Goal: Task Accomplishment & Management: Manage account settings

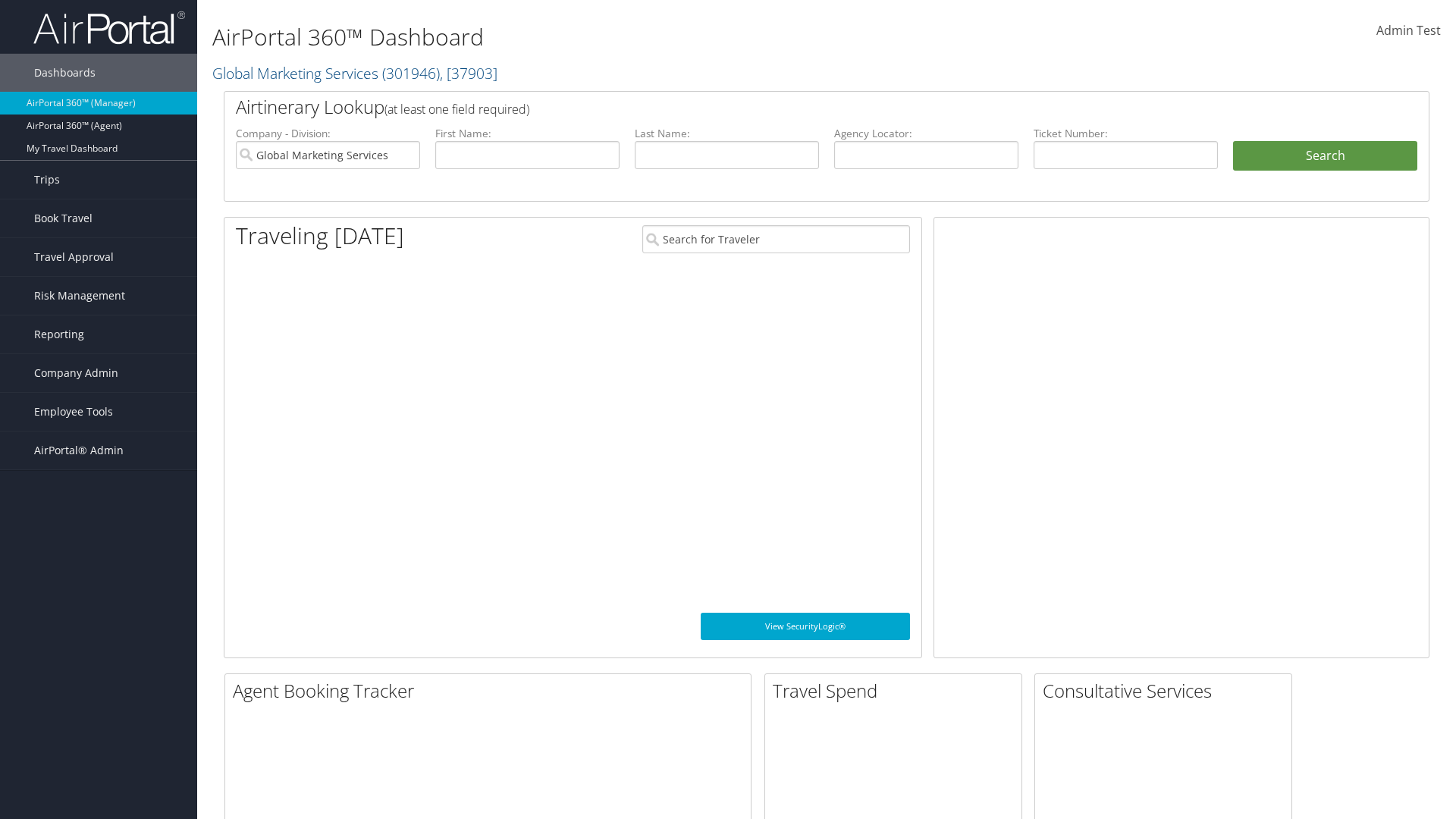
click at [99, 373] on span "Company Admin" at bounding box center [76, 373] width 84 height 38
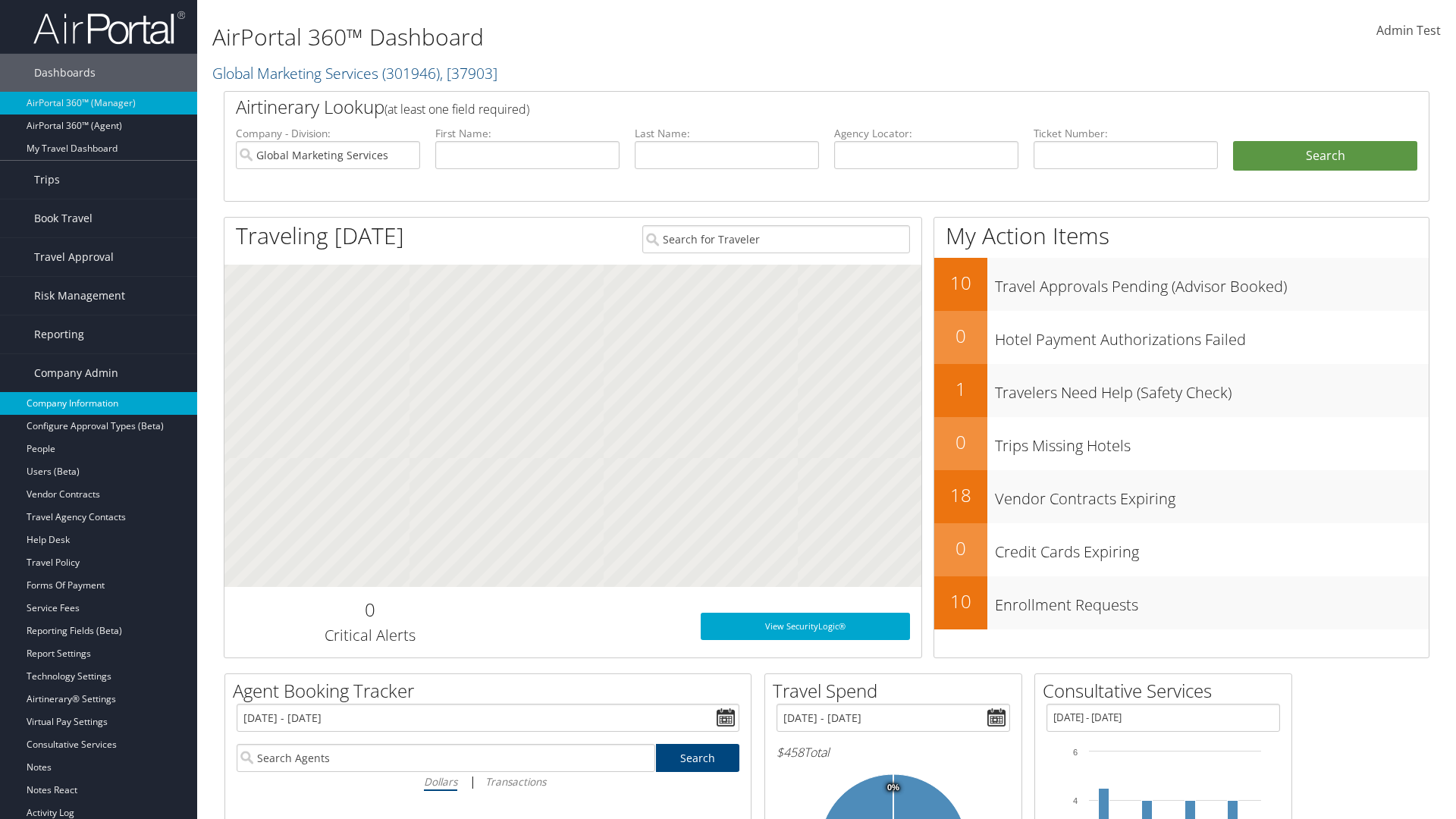
click at [99, 403] on link "Company Information" at bounding box center [98, 403] width 197 height 23
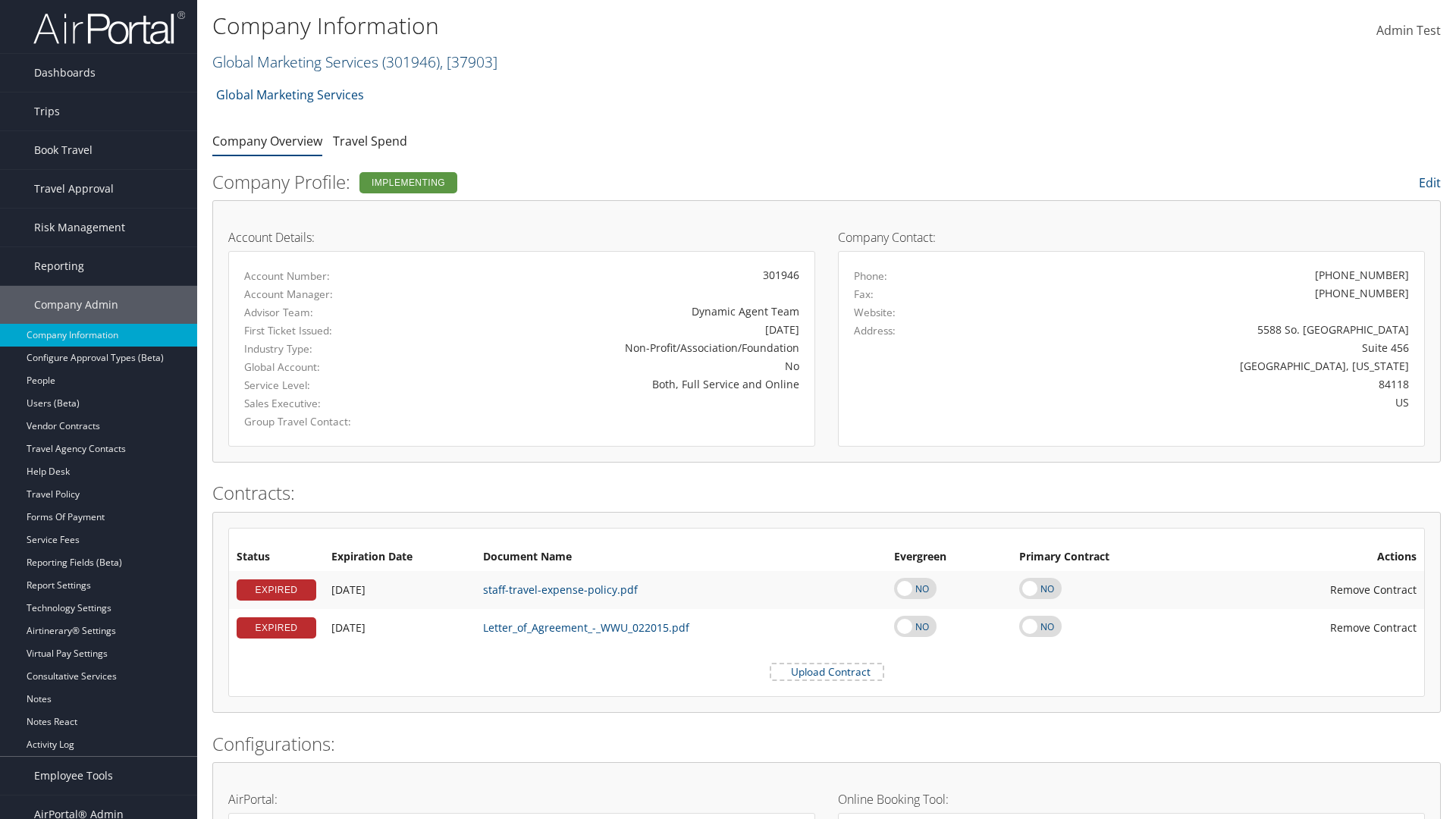
click at [293, 62] on link "Global Marketing Services ( 301946 ) , [ 37903 ]" at bounding box center [355, 62] width 285 height 21
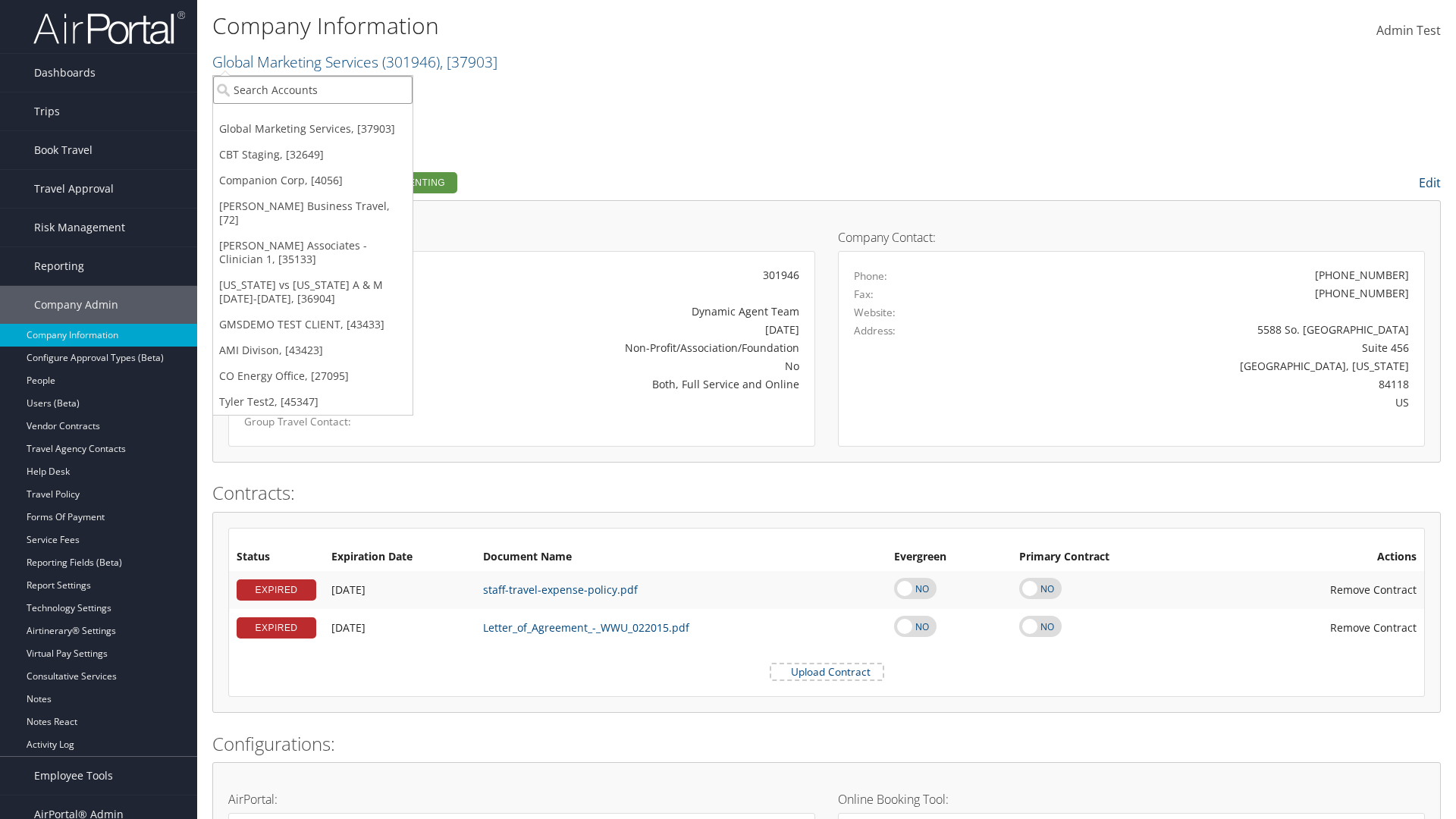
click at [312, 90] on input "search" at bounding box center [313, 90] width 200 height 28
type input "CBTSTG"
click at [312, 118] on div "CBT Staging (CBTSTG), [32649]" at bounding box center [313, 117] width 216 height 14
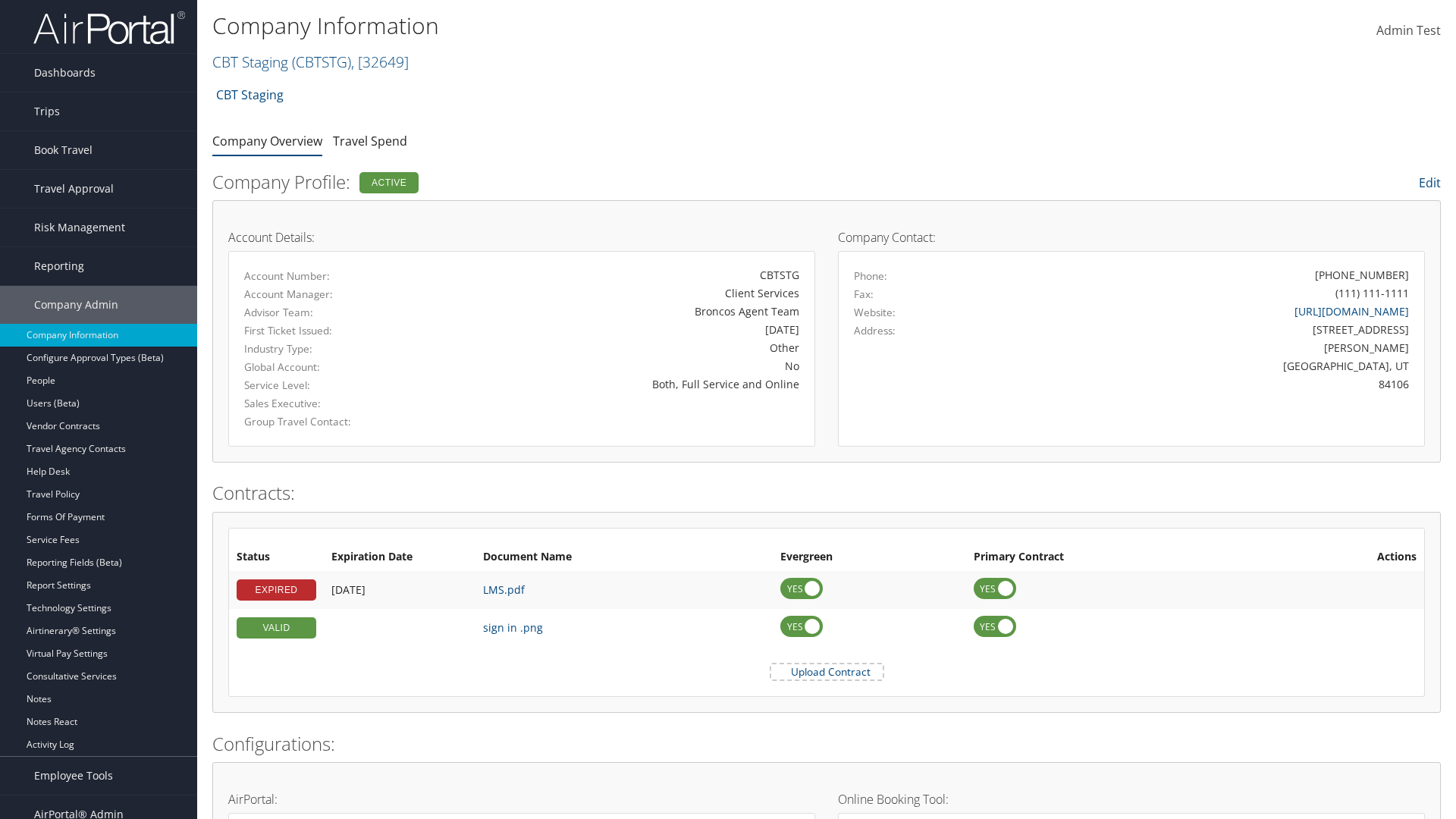
scroll to position [704, 0]
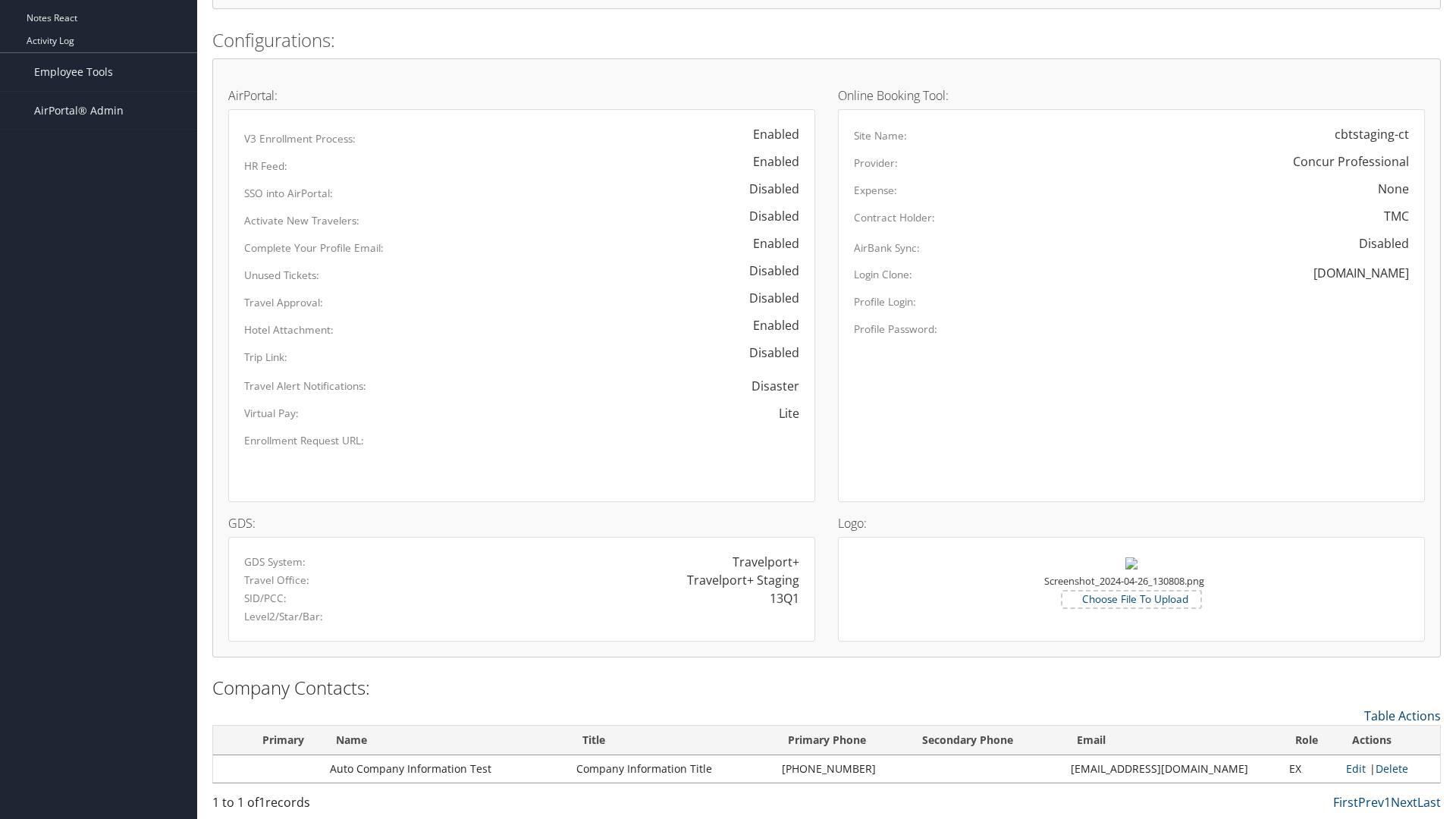
click at [1402, 715] on link "Table Actions" at bounding box center [1402, 716] width 76 height 16
click at [1340, 739] on link "New Contact" at bounding box center [1341, 739] width 200 height 25
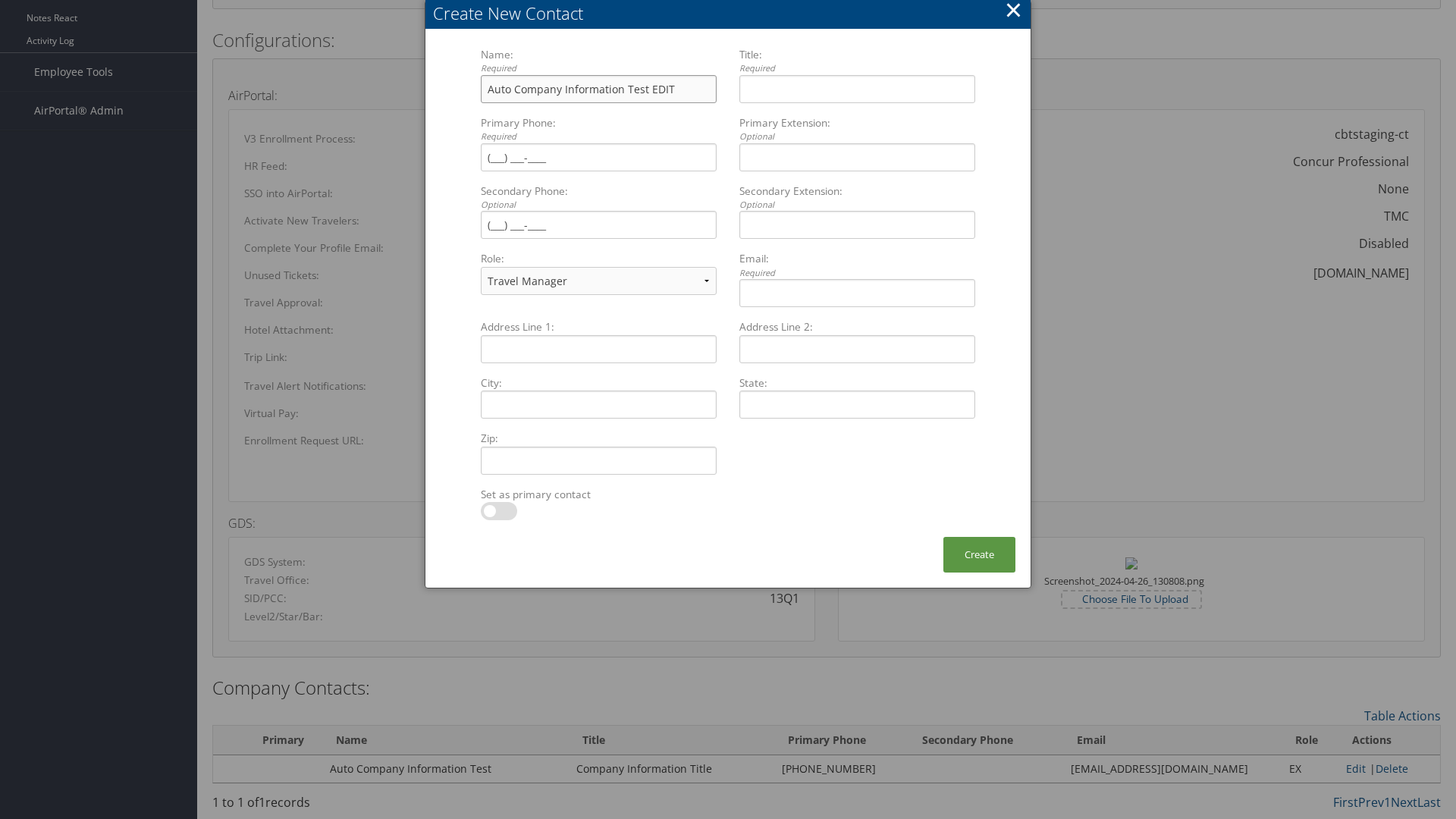
type input "Auto Company Information Test EDIT"
type input "Company Information Title EDIT"
type input "[PHONE_NUMBER]"
select select "EX"
type input "[PHONE_NUMBER]"
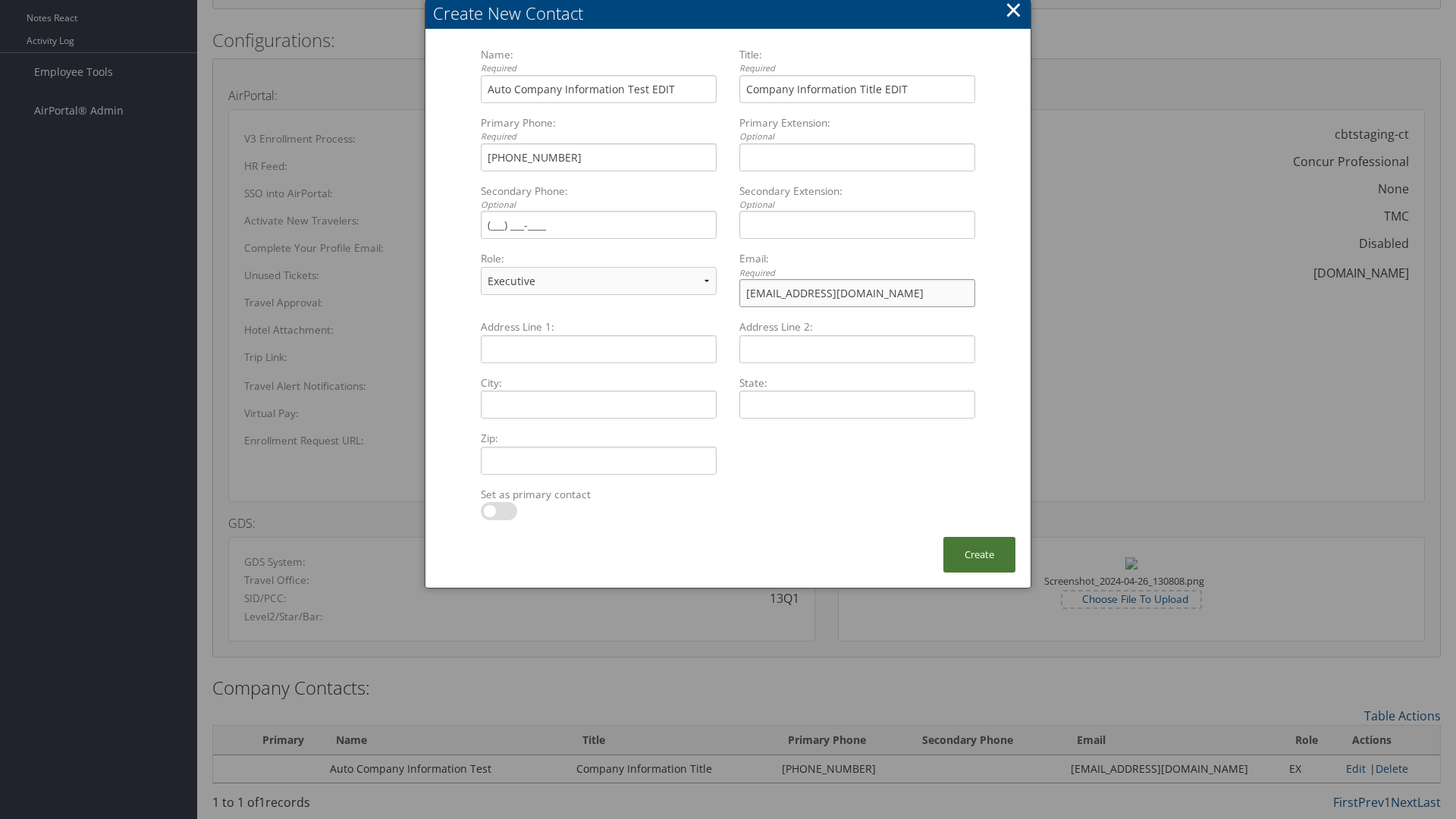
type input "[EMAIL_ADDRESS][DOMAIN_NAME]"
click at [979, 555] on button "Create" at bounding box center [979, 555] width 72 height 35
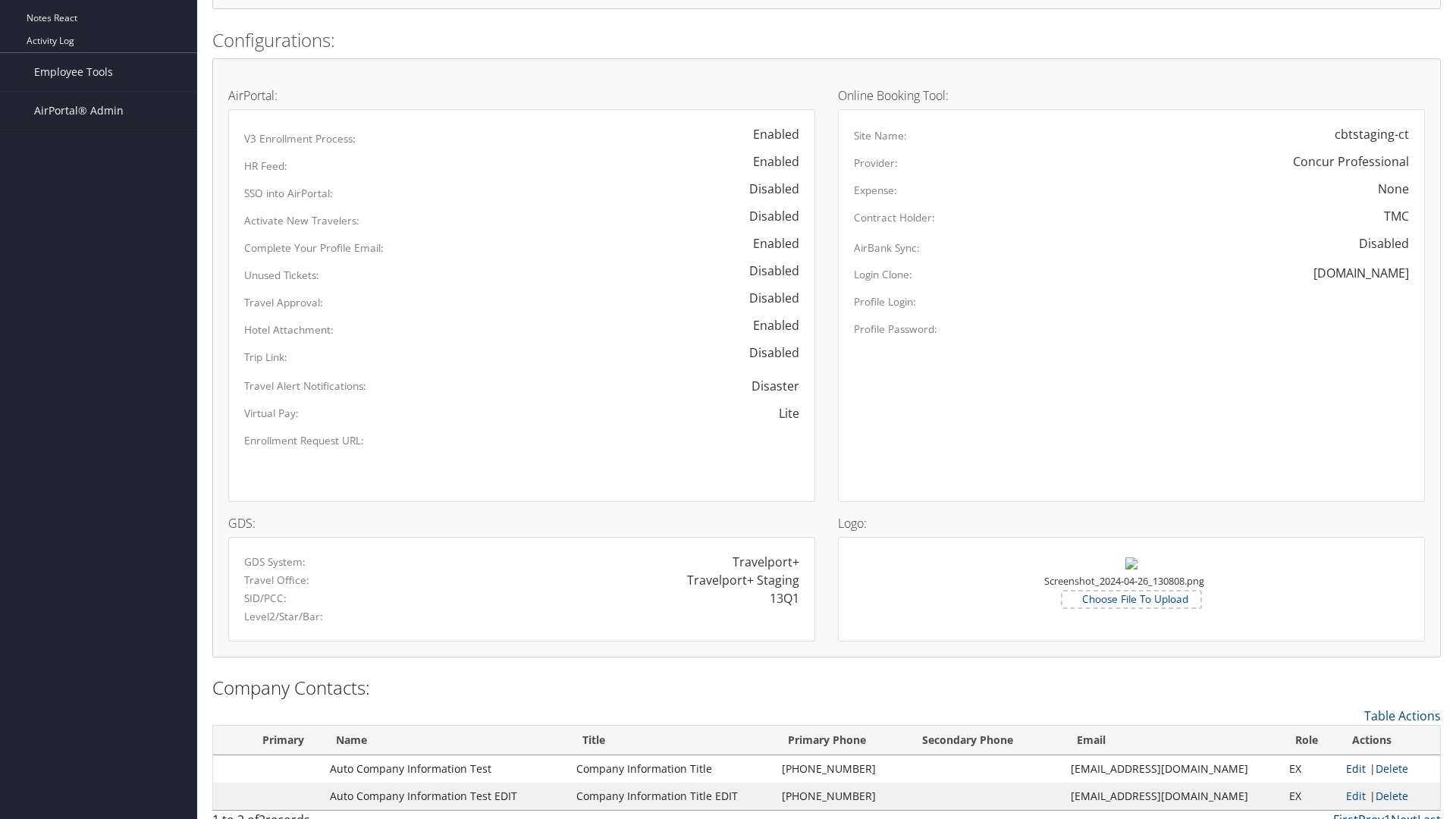
click at [1349, 768] on link "Edit" at bounding box center [1356, 769] width 20 height 15
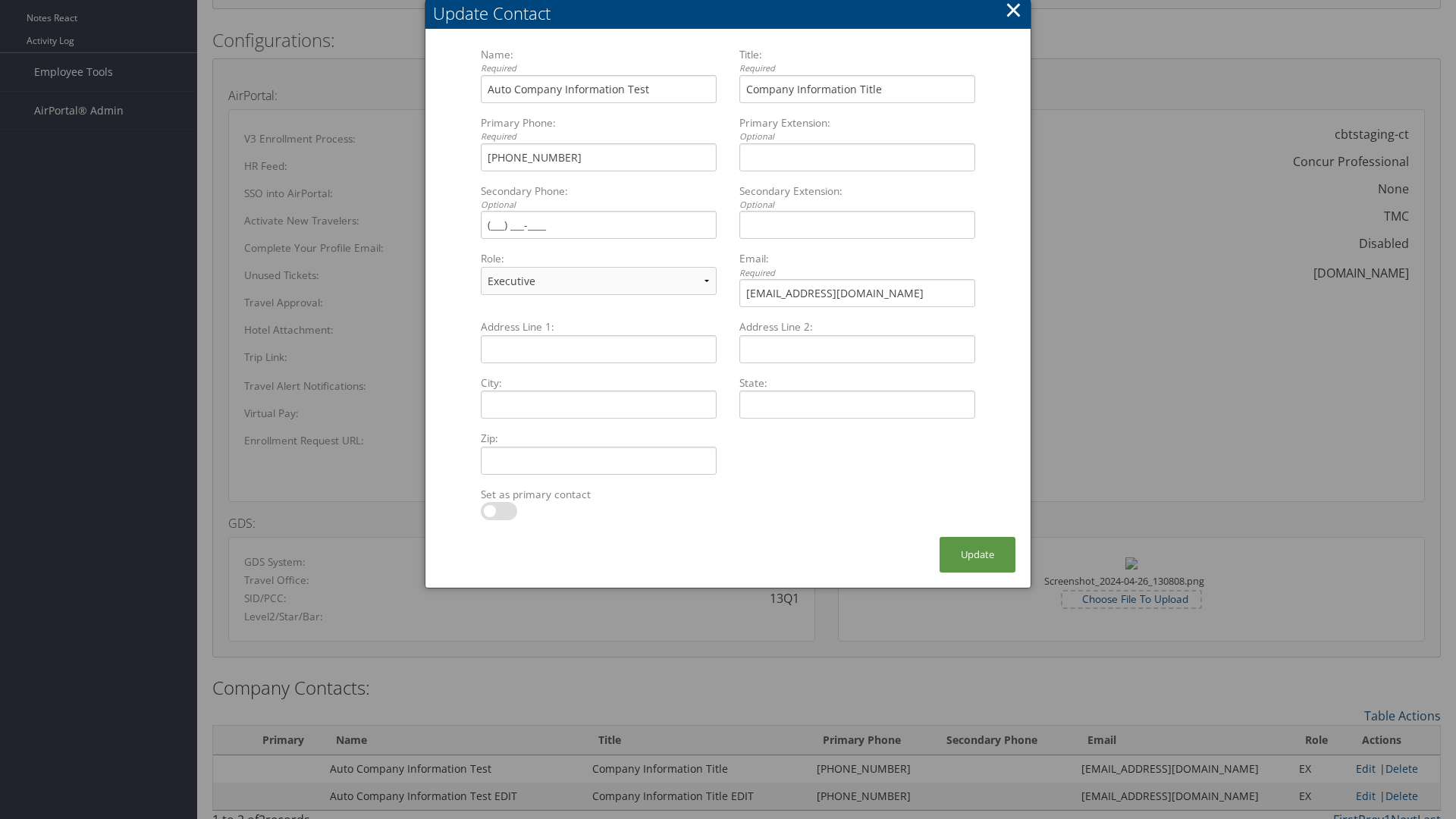
select select "FA"
click at [978, 555] on button "Update" at bounding box center [978, 555] width 76 height 35
